Goal: Check status: Check status

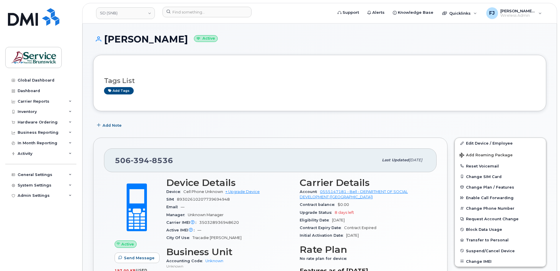
scroll to position [572, 0]
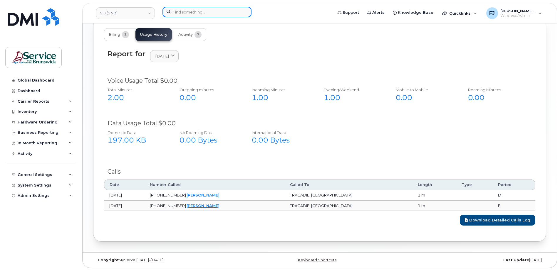
click at [191, 12] on input at bounding box center [206, 12] width 89 height 11
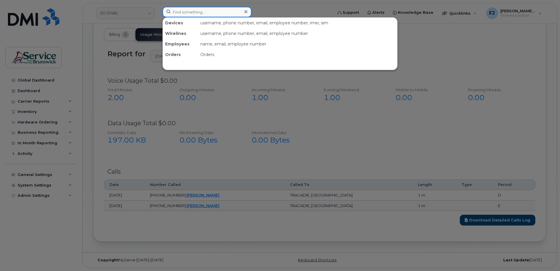
paste input "5064612670"
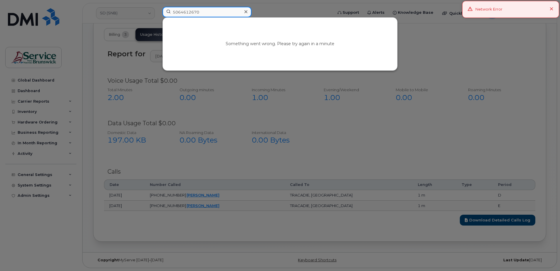
type input "5064612670"
click at [552, 9] on icon at bounding box center [552, 9] width 4 height 4
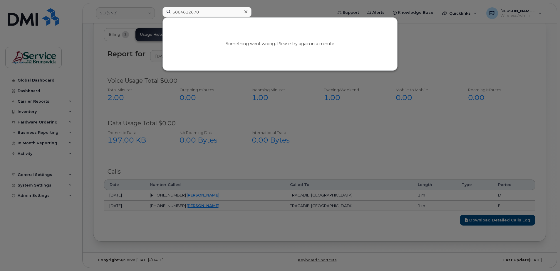
click at [455, 70] on div at bounding box center [280, 135] width 560 height 271
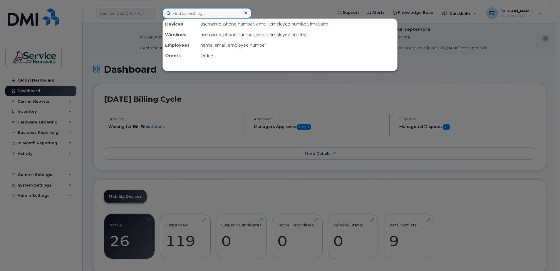
click at [187, 16] on input at bounding box center [206, 13] width 89 height 11
paste input "5064612670"
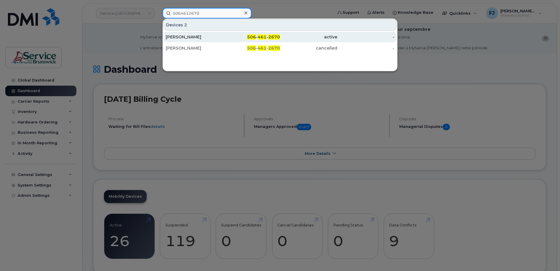
type input "5064612670"
click at [226, 37] on div "506 - 461 - 2670" at bounding box center [251, 37] width 57 height 6
click at [227, 37] on div "506 - 461 - 2670" at bounding box center [251, 37] width 57 height 6
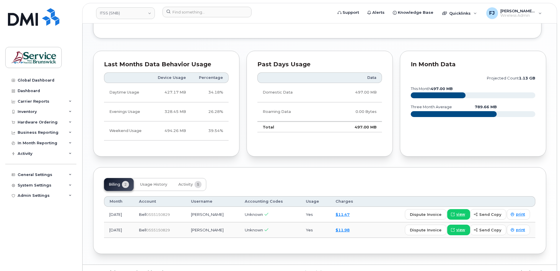
scroll to position [464, 0]
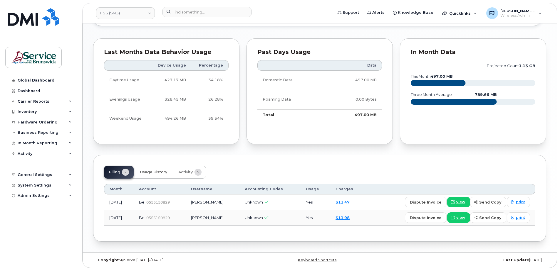
click at [153, 173] on span "Usage History" at bounding box center [153, 172] width 27 height 5
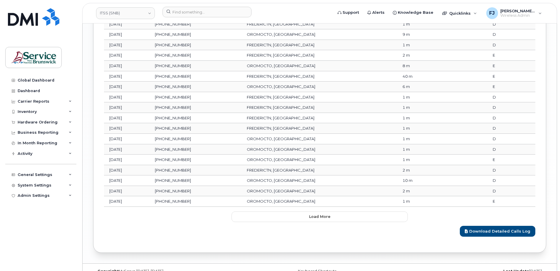
scroll to position [858, 0]
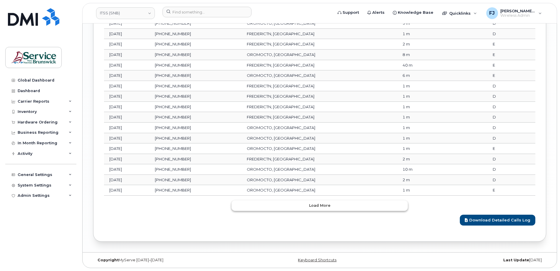
click at [307, 202] on button "Load more" at bounding box center [319, 206] width 176 height 11
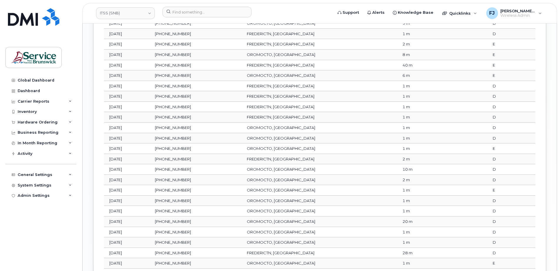
scroll to position [1119, 0]
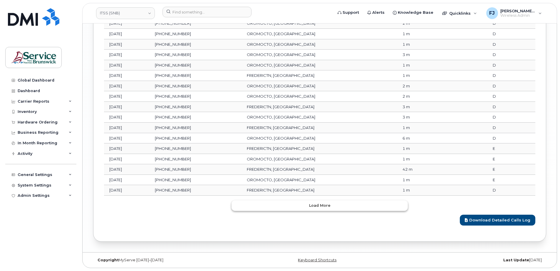
click at [303, 208] on button "Load more" at bounding box center [319, 206] width 176 height 11
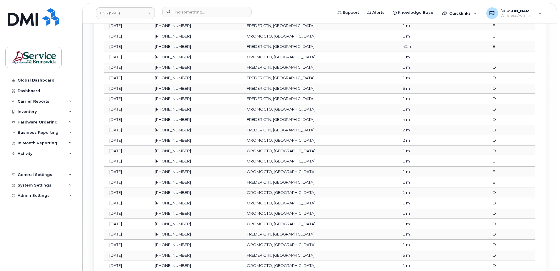
scroll to position [1380, 0]
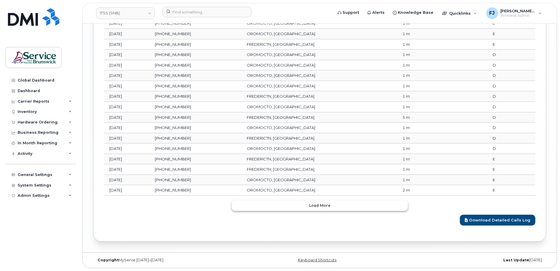
click at [302, 205] on button "Load more" at bounding box center [319, 206] width 176 height 11
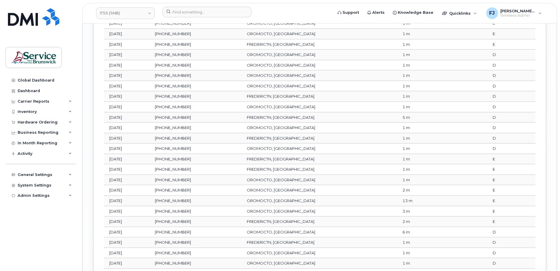
scroll to position [1574, 0]
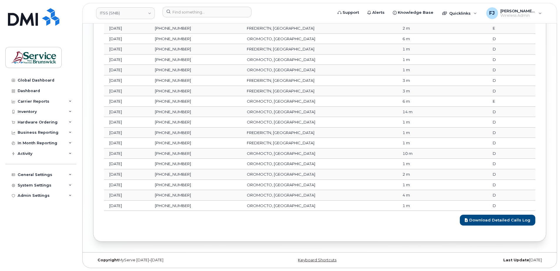
click at [310, 220] on div "Download Detailed Calls Log" at bounding box center [319, 218] width 431 height 15
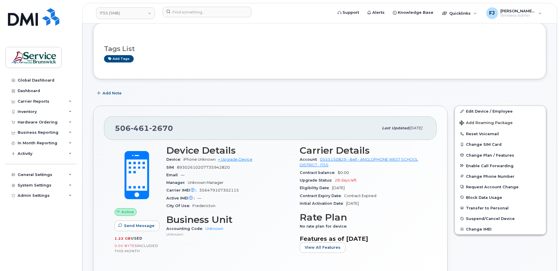
scroll to position [76, 0]
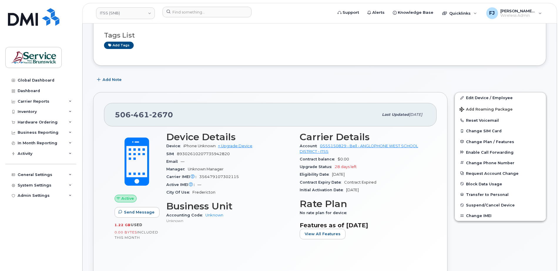
click at [269, 164] on div "Email —" at bounding box center [229, 162] width 126 height 8
click at [306, 179] on div "Contract Expiry Date Contract Expired" at bounding box center [363, 183] width 126 height 8
click at [279, 176] on div "Carrier IMEI Carrier IMEI is reported during the last billing cycle or change o…" at bounding box center [229, 177] width 126 height 8
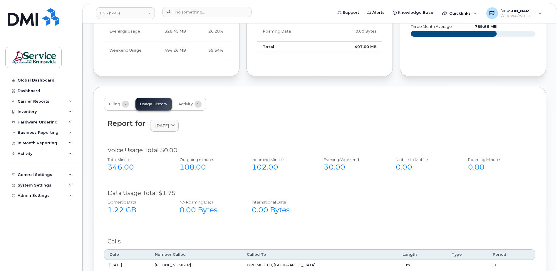
scroll to position [546, 0]
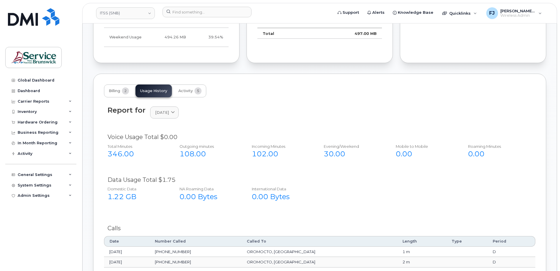
click at [287, 132] on div "Voice Usage Total $0.00 Total Minutes 346.00 Outgoing minutes 108.00 Incoming M…" at bounding box center [319, 149] width 431 height 39
click at [354, 179] on div "Data Usage Total $1.75" at bounding box center [319, 180] width 424 height 9
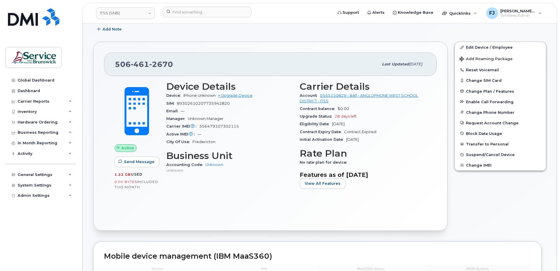
scroll to position [105, 0]
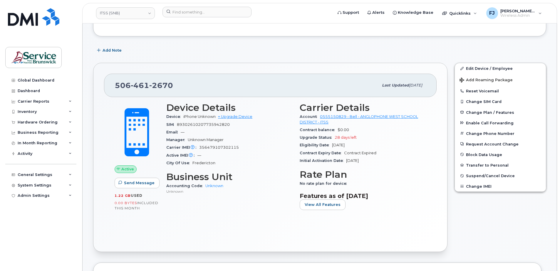
click at [284, 170] on div "Device Details Device iPhone Unknown + Upgrade Device SIM 89302610207735942820 …" at bounding box center [229, 158] width 133 height 119
click at [269, 163] on div "City Of Use Fredericton" at bounding box center [229, 163] width 126 height 8
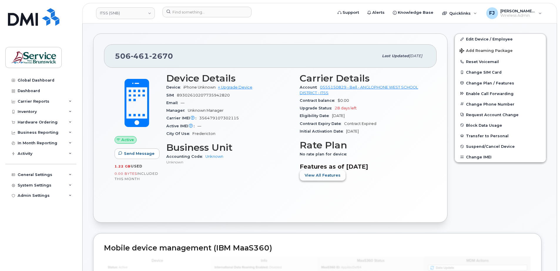
click at [318, 173] on span "View All Features" at bounding box center [323, 176] width 36 height 6
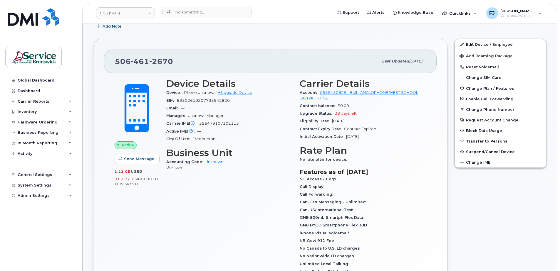
scroll to position [105, 0]
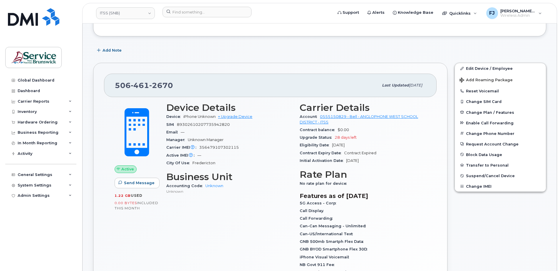
click at [407, 158] on div "Initial Activation Date Jul 03, 2025" at bounding box center [363, 161] width 126 height 8
click at [410, 162] on div "Initial Activation Date Jul 03, 2025" at bounding box center [363, 161] width 126 height 8
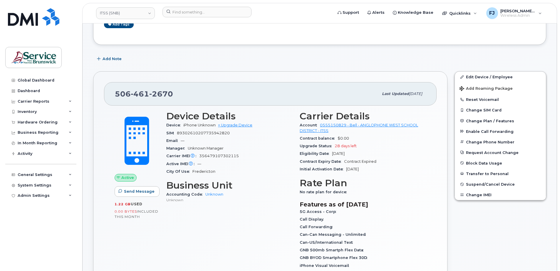
scroll to position [117, 0]
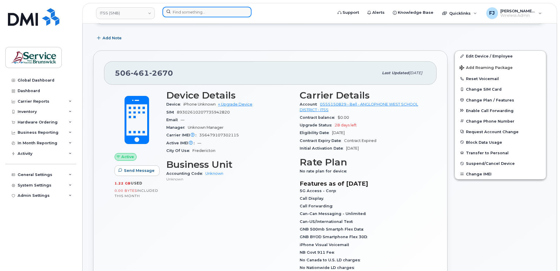
click at [194, 14] on input at bounding box center [206, 12] width 89 height 11
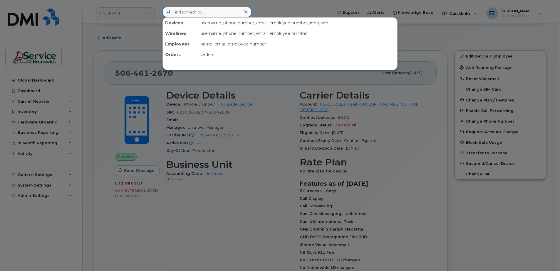
paste input "297945"
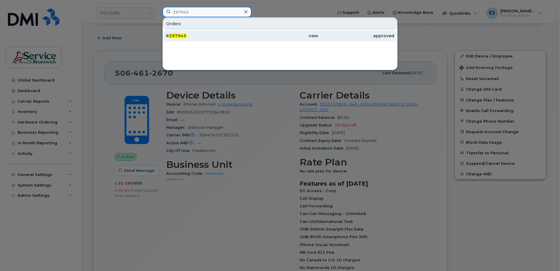
type input "297945"
click at [189, 36] on div "# 297945" at bounding box center [204, 36] width 76 height 6
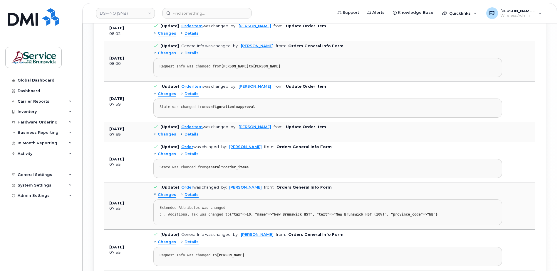
scroll to position [1333, 0]
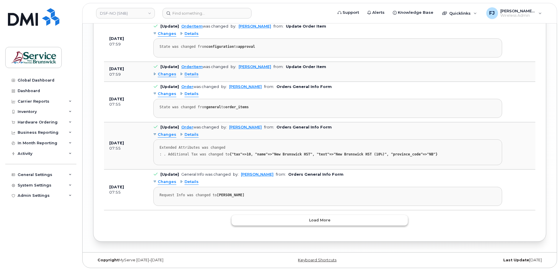
click at [330, 216] on button "Load more" at bounding box center [319, 220] width 176 height 11
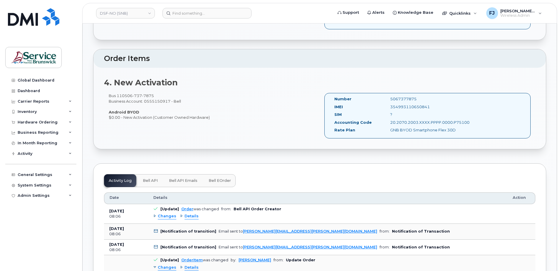
scroll to position [551, 0]
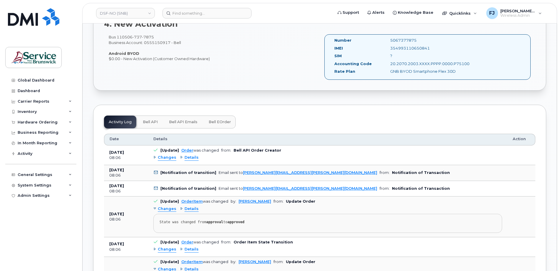
click at [164, 158] on span "Changes" at bounding box center [167, 158] width 19 height 6
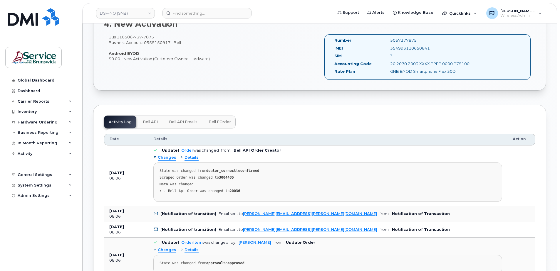
click at [164, 158] on span "Changes" at bounding box center [167, 158] width 19 height 6
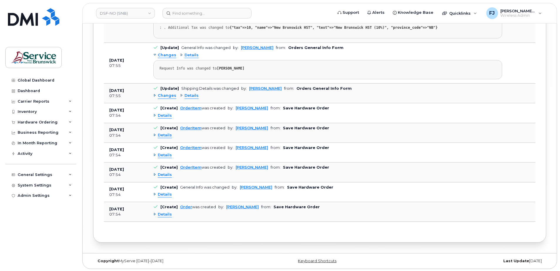
scroll to position [1461, 0]
click at [166, 155] on span "Details" at bounding box center [165, 155] width 14 height 6
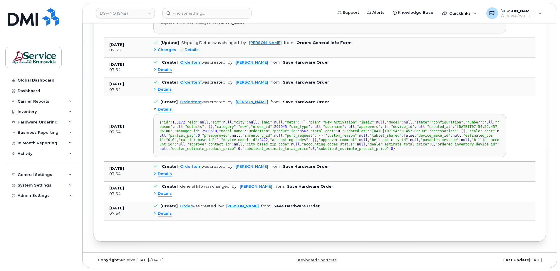
scroll to position [65, 0]
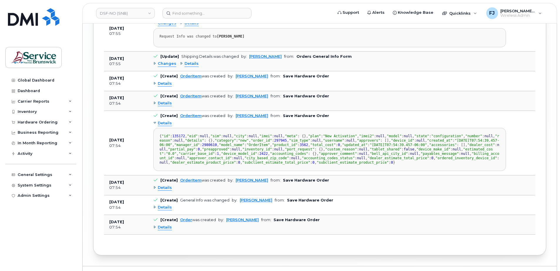
click at [164, 122] on span "Details" at bounding box center [165, 124] width 14 height 6
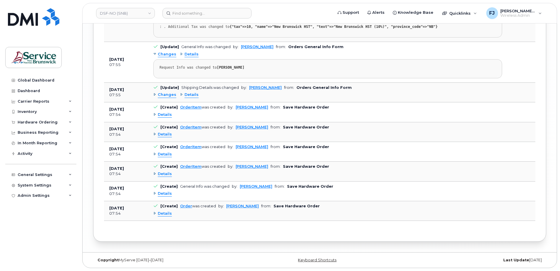
scroll to position [1461, 0]
click at [193, 157] on div "Details" at bounding box center [327, 154] width 349 height 9
click at [188, 154] on div "Details" at bounding box center [327, 154] width 349 height 9
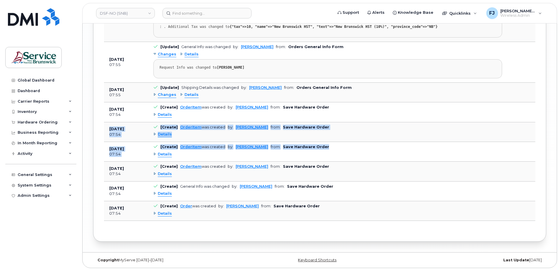
drag, startPoint x: 162, startPoint y: 141, endPoint x: 172, endPoint y: 92, distance: 50.6
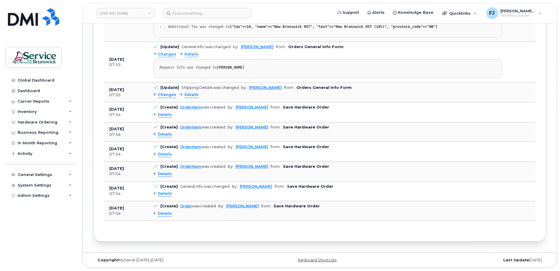
drag, startPoint x: 172, startPoint y: 92, endPoint x: 144, endPoint y: 93, distance: 28.0
click at [144, 93] on td "[DATE] 07:55" at bounding box center [126, 93] width 44 height 20
click at [166, 95] on span "Changes" at bounding box center [167, 95] width 19 height 6
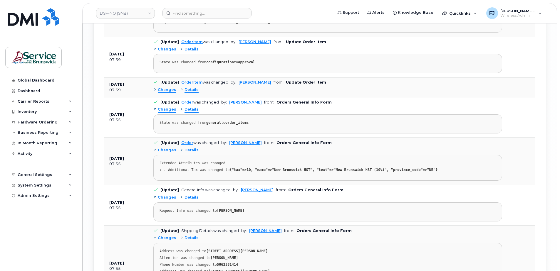
scroll to position [1373, 0]
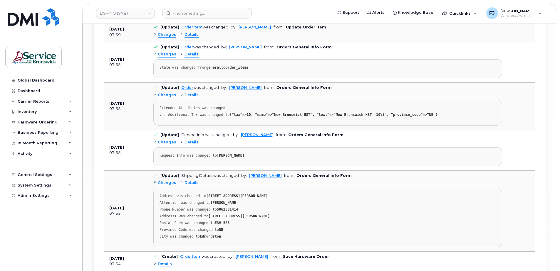
click at [164, 97] on span "Changes" at bounding box center [167, 96] width 19 height 6
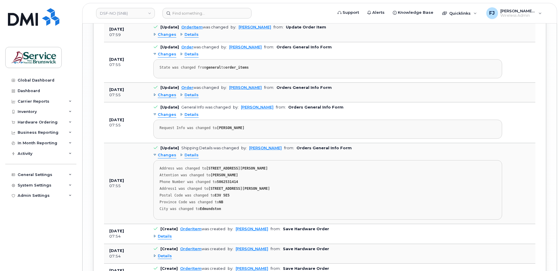
click at [164, 97] on span "Changes" at bounding box center [167, 96] width 19 height 6
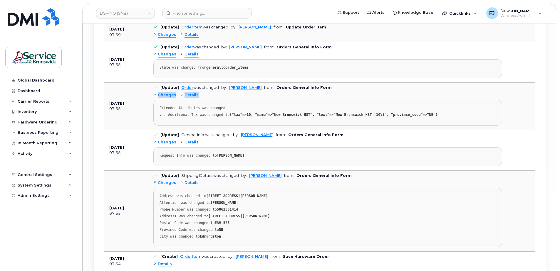
click at [164, 97] on span "Changes" at bounding box center [167, 96] width 19 height 6
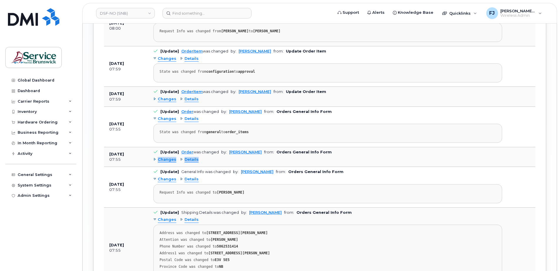
scroll to position [1285, 0]
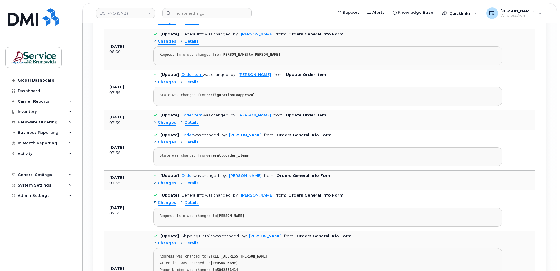
click at [165, 121] on span "Changes" at bounding box center [167, 123] width 19 height 6
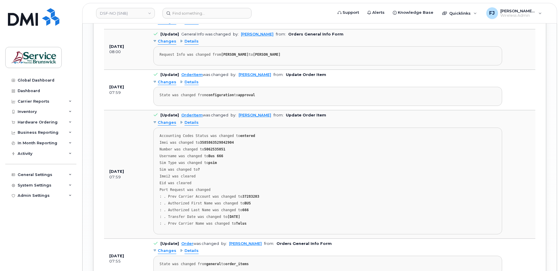
click at [262, 143] on div "Imei was changed to 3585863529842904" at bounding box center [327, 143] width 336 height 4
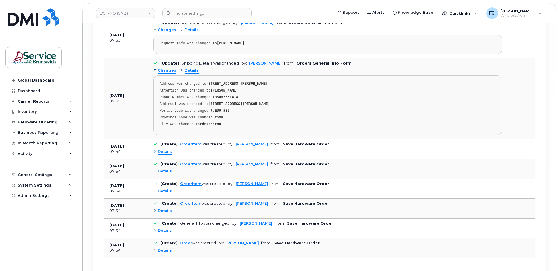
scroll to position [1545, 0]
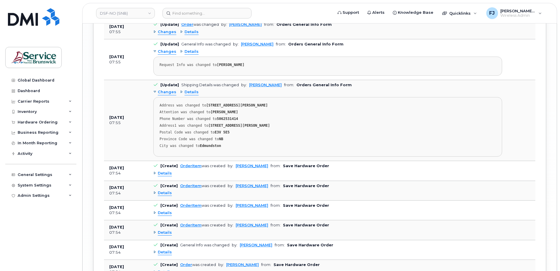
click at [184, 93] on span "Details" at bounding box center [191, 93] width 14 height 6
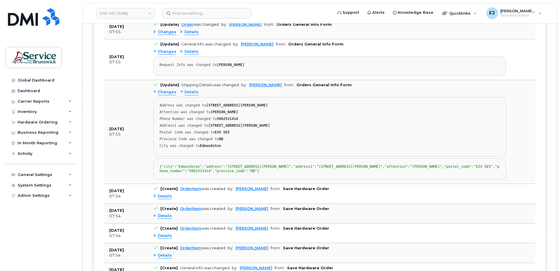
click at [184, 93] on span "Details" at bounding box center [191, 93] width 14 height 6
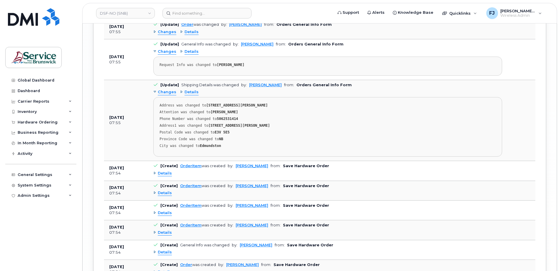
click at [259, 136] on pre "Address was changed to [STREET_ADDRESS][PERSON_NAME] Attention was changed to […" at bounding box center [327, 127] width 349 height 60
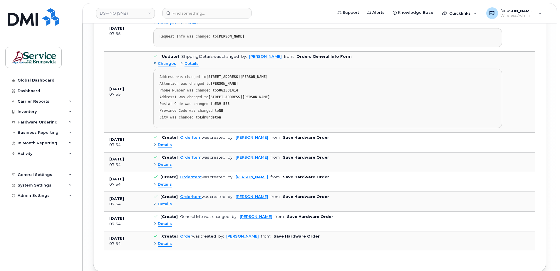
scroll to position [1574, 0]
click at [165, 65] on span "Changes" at bounding box center [167, 63] width 19 height 6
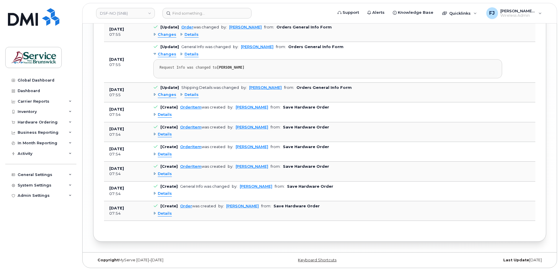
click at [162, 55] on span "Changes" at bounding box center [167, 55] width 19 height 6
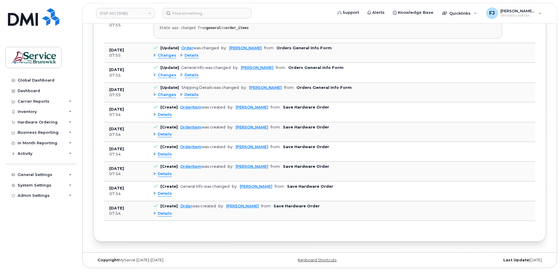
click at [353, 217] on div "Details" at bounding box center [327, 213] width 349 height 9
click at [322, 179] on td "[Create] OrderItem was created by: [PERSON_NAME] from: Save Hardware Order Deta…" at bounding box center [327, 172] width 359 height 20
click at [313, 165] on b "Save Hardware Order" at bounding box center [306, 166] width 46 height 4
click at [304, 145] on b "Save Hardware Order" at bounding box center [306, 147] width 46 height 4
click at [296, 128] on b "Save Hardware Order" at bounding box center [306, 127] width 46 height 4
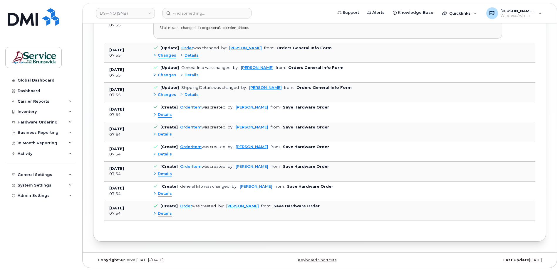
click at [292, 109] on b "Save Hardware Order" at bounding box center [306, 107] width 46 height 4
click at [310, 93] on div "Changes Details" at bounding box center [327, 94] width 349 height 9
click at [168, 95] on span "Changes" at bounding box center [167, 95] width 19 height 6
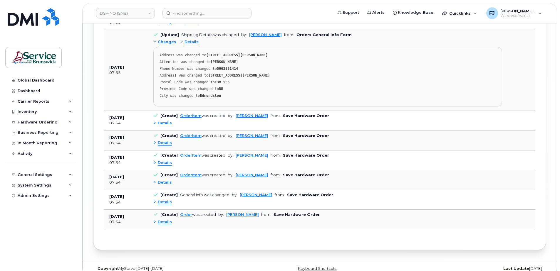
scroll to position [1545, 0]
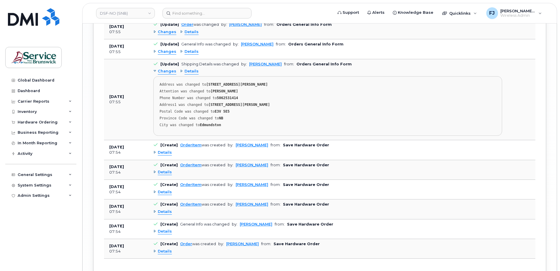
click at [189, 70] on span "Details" at bounding box center [191, 72] width 14 height 6
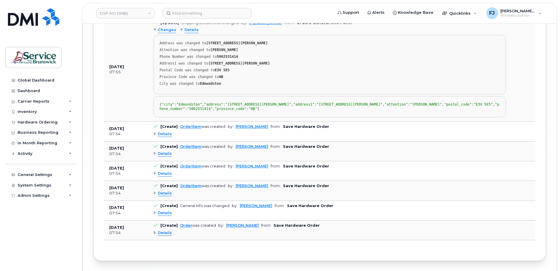
scroll to position [1633, 0]
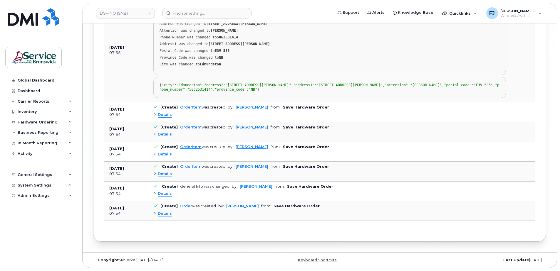
click at [161, 117] on span "Details" at bounding box center [165, 115] width 14 height 6
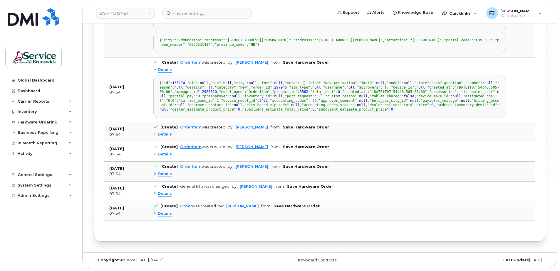
scroll to position [0, 0]
click at [163, 73] on span "Details" at bounding box center [165, 70] width 14 height 6
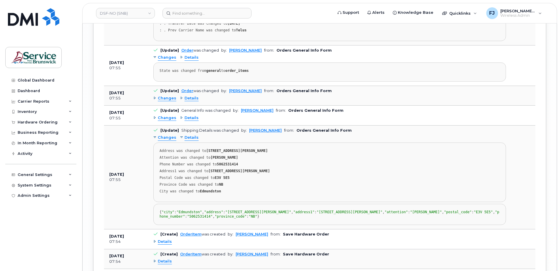
scroll to position [1431, 0]
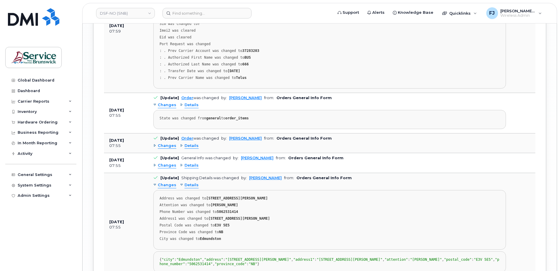
click at [162, 184] on span "Changes" at bounding box center [167, 186] width 19 height 6
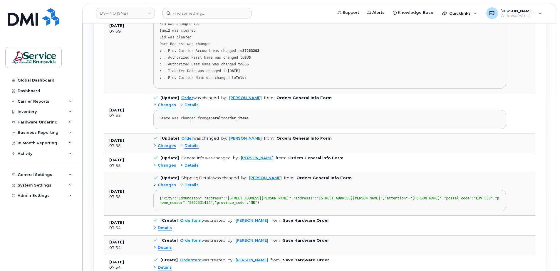
click at [166, 164] on span "Changes" at bounding box center [167, 166] width 19 height 6
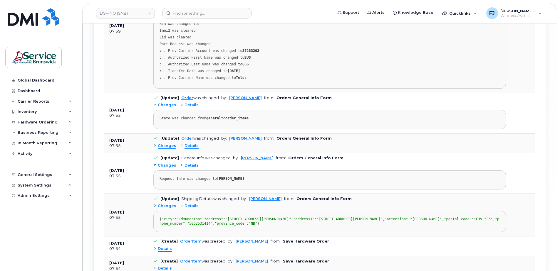
click at [189, 164] on span "Details" at bounding box center [191, 166] width 14 height 6
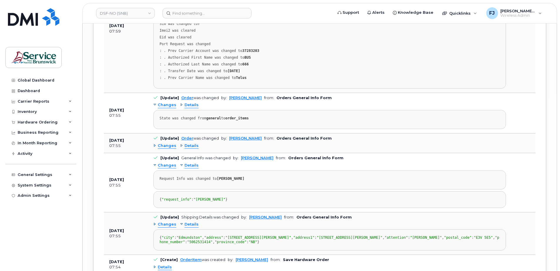
click at [189, 164] on span "Details" at bounding box center [191, 166] width 14 height 6
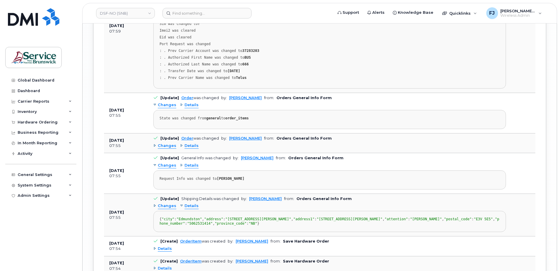
click at [168, 165] on span "Changes" at bounding box center [167, 166] width 19 height 6
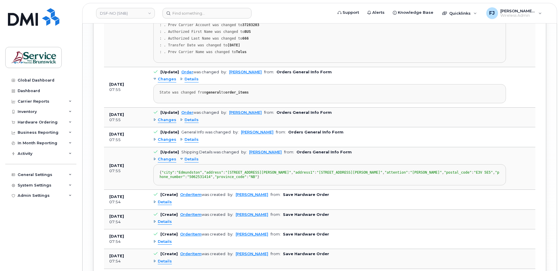
scroll to position [1460, 0]
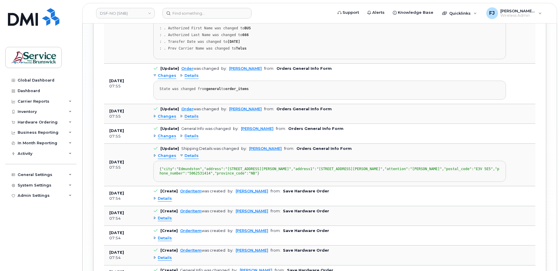
click at [164, 158] on span "Changes" at bounding box center [167, 156] width 19 height 6
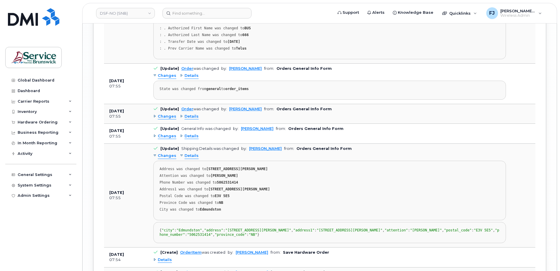
click at [188, 156] on span "Details" at bounding box center [191, 156] width 14 height 6
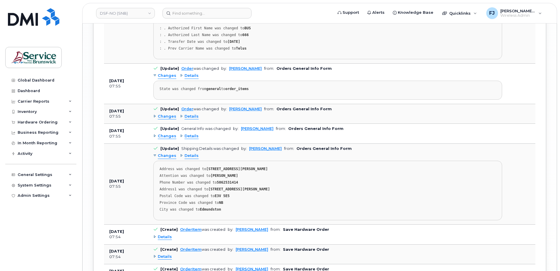
click at [170, 157] on span "Changes" at bounding box center [167, 156] width 19 height 6
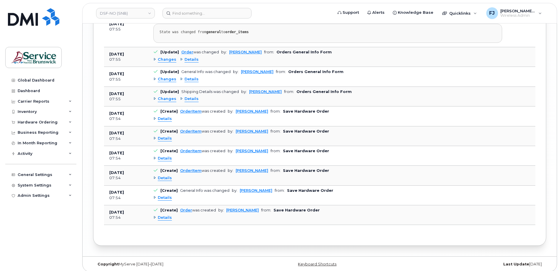
scroll to position [1521, 0]
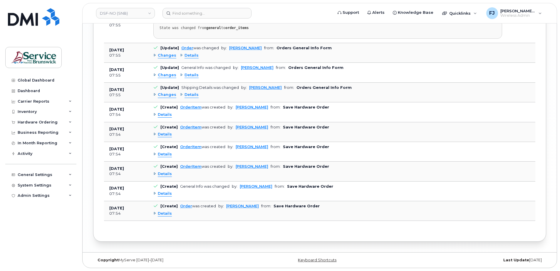
click at [167, 96] on span "Changes" at bounding box center [167, 95] width 19 height 6
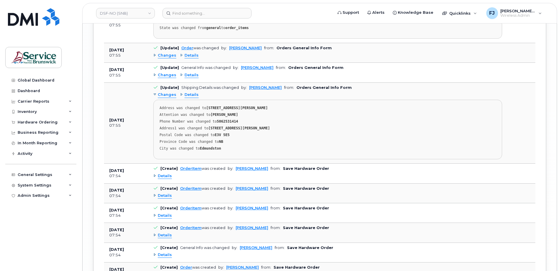
click at [187, 92] on div "Changes Details Address was changed to [STREET_ADDRESS][PERSON_NAME] Attention …" at bounding box center [327, 124] width 349 height 69
click at [189, 94] on span "Details" at bounding box center [191, 95] width 14 height 6
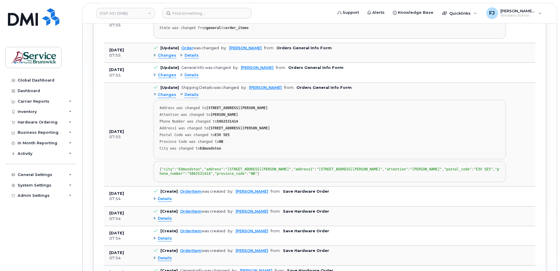
click at [189, 93] on span "Details" at bounding box center [191, 95] width 14 height 6
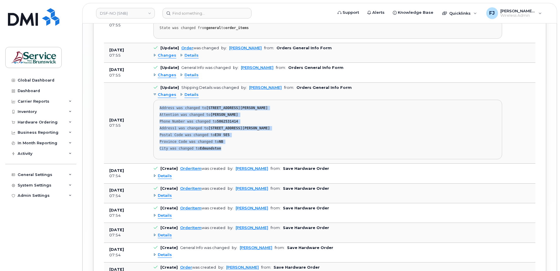
drag, startPoint x: 222, startPoint y: 148, endPoint x: 160, endPoint y: 105, distance: 75.7
click at [160, 105] on pre "Address was changed to [STREET_ADDRESS][PERSON_NAME] Attention was changed to […" at bounding box center [327, 130] width 349 height 60
copy pre "Address was changed to [STREET_ADDRESS][PERSON_NAME] Attention was changed to […"
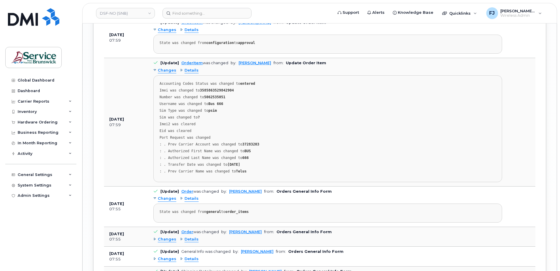
scroll to position [1316, 0]
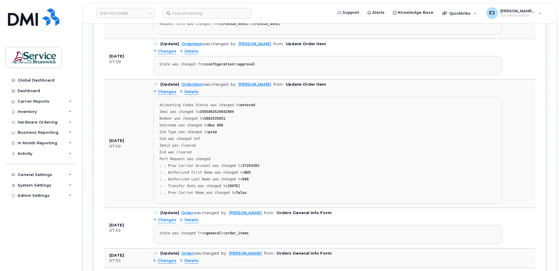
click at [302, 138] on div "Sim was changed to ?" at bounding box center [327, 139] width 336 height 4
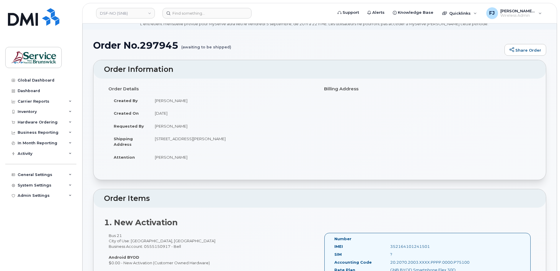
scroll to position [0, 0]
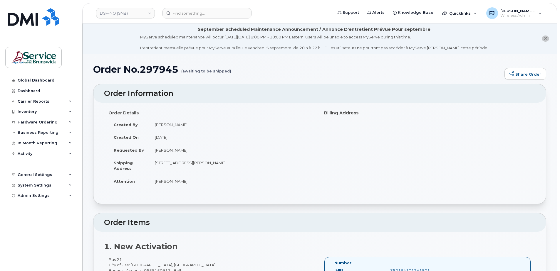
click at [288, 130] on td "[PERSON_NAME]" at bounding box center [232, 124] width 166 height 13
click at [190, 71] on small "(awaiting to be shipped)" at bounding box center [206, 68] width 50 height 9
click at [134, 72] on h1 "Order No.297945 (awaiting to be shipped)" at bounding box center [297, 69] width 408 height 10
click at [197, 133] on td "[DATE]" at bounding box center [232, 137] width 166 height 13
click at [230, 136] on td "[DATE]" at bounding box center [232, 137] width 166 height 13
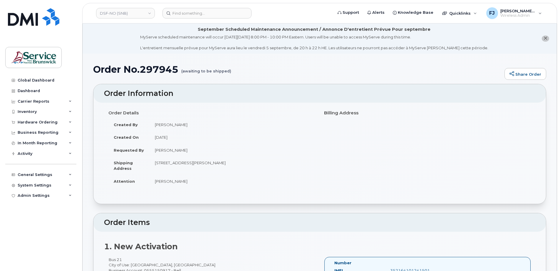
click at [257, 123] on td "[PERSON_NAME]" at bounding box center [232, 124] width 166 height 13
drag, startPoint x: 61, startPoint y: 0, endPoint x: 255, endPoint y: 66, distance: 205.4
click at [254, 65] on h1 "Order No.297945 (awaiting to be shipped)" at bounding box center [297, 69] width 408 height 10
click at [250, 114] on h4 "Order Details" at bounding box center [211, 113] width 207 height 5
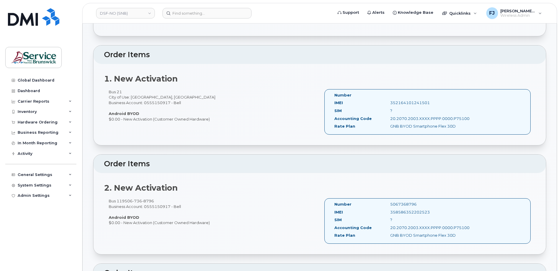
scroll to position [206, 0]
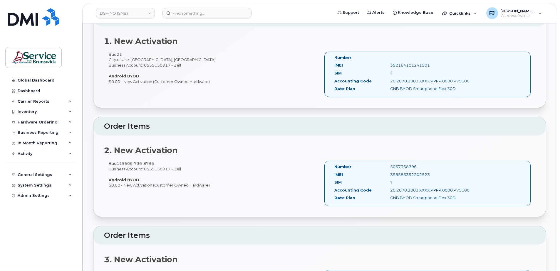
click at [396, 168] on div "5067368796" at bounding box center [425, 167] width 78 height 6
click at [396, 167] on div "5067368796" at bounding box center [425, 167] width 78 height 6
drag, startPoint x: 396, startPoint y: 167, endPoint x: 284, endPoint y: 162, distance: 112.0
click at [284, 162] on div "Bus 119 506 736 8796 Business Account: 0555150917 - Bell Android BYOD $0.00 - N…" at bounding box center [212, 174] width 216 height 27
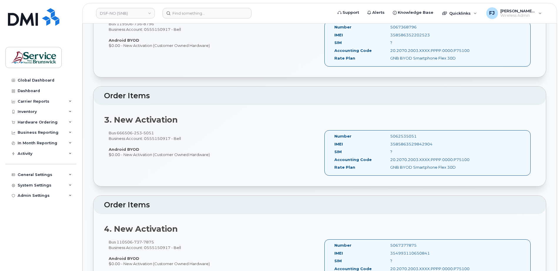
scroll to position [323, 0]
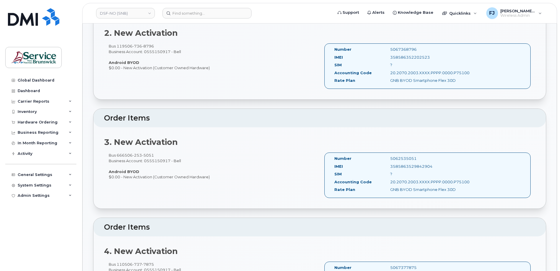
click at [380, 173] on div "SIM" at bounding box center [358, 176] width 56 height 8
click at [407, 160] on div "5062535051" at bounding box center [425, 159] width 78 height 6
click at [407, 159] on div "5062535051" at bounding box center [425, 159] width 78 height 6
